Goal: Check status

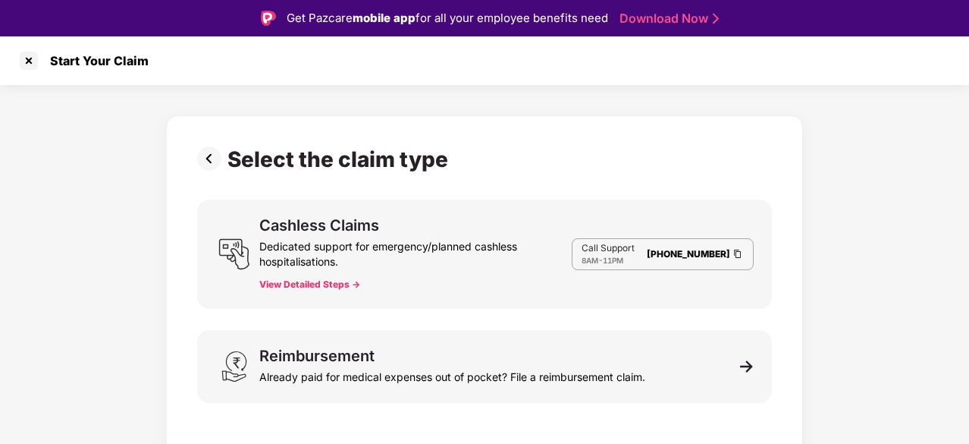
scroll to position [36, 0]
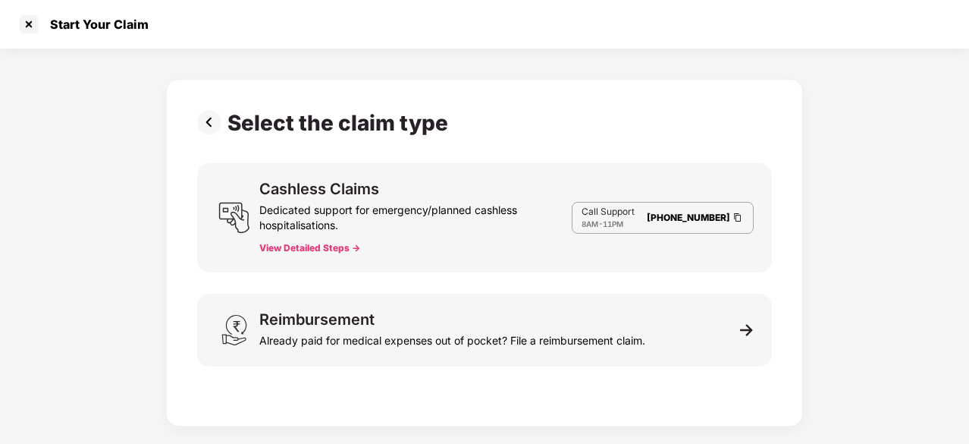
click at [429, 336] on div "Already paid for medical expenses out of pocket? File a reimbursement claim." at bounding box center [452, 337] width 386 height 21
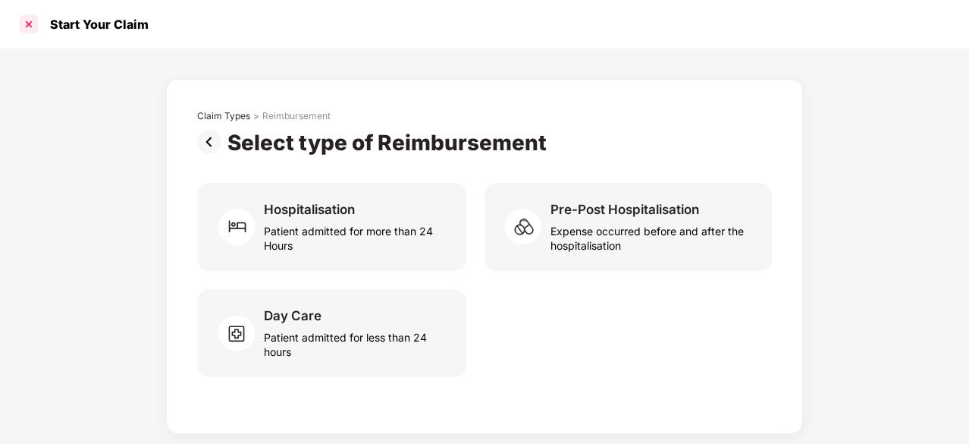
click at [26, 20] on div at bounding box center [29, 24] width 24 height 24
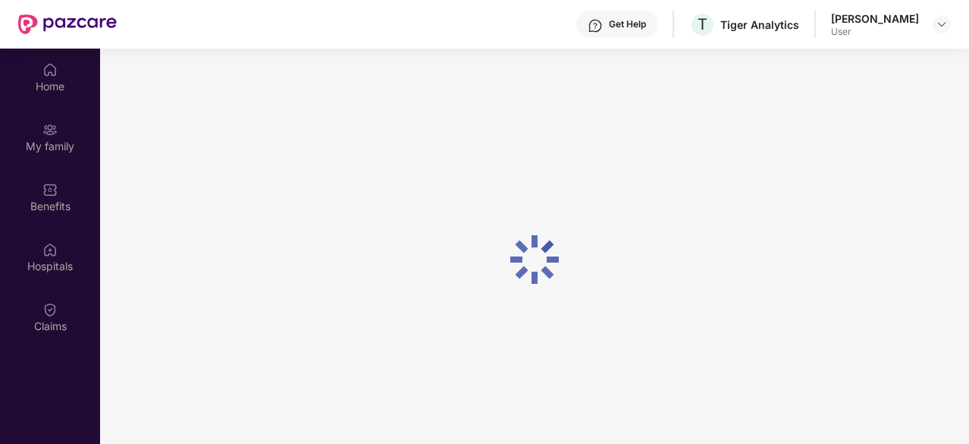
scroll to position [85, 0]
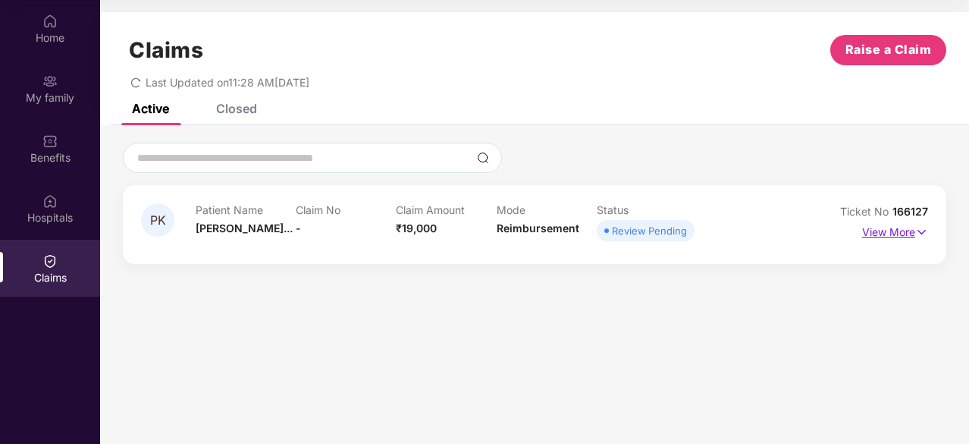
click at [895, 234] on p "View More" at bounding box center [895, 230] width 66 height 20
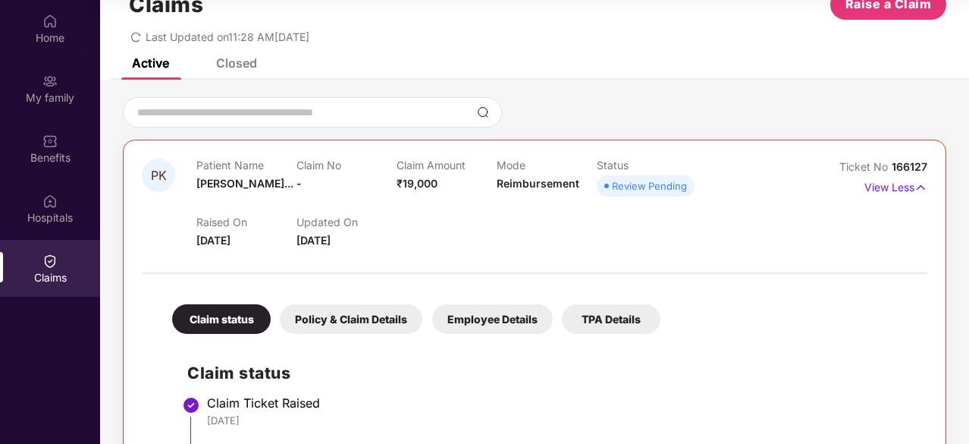
scroll to position [0, 0]
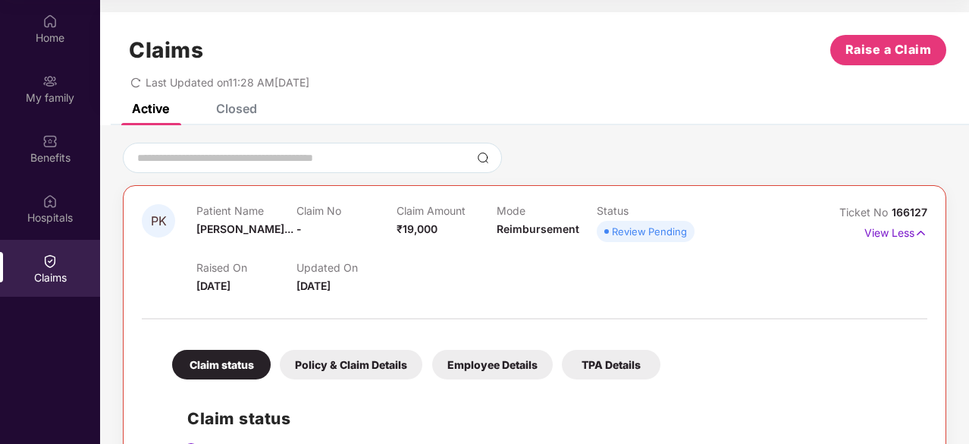
click at [531, 77] on div "Last Updated on 11:28 AM[DATE]" at bounding box center [535, 77] width 824 height 24
click at [429, 88] on div "Last Updated on 11:28 AM[DATE]" at bounding box center [535, 77] width 824 height 24
